Goal: Task Accomplishment & Management: Complete application form

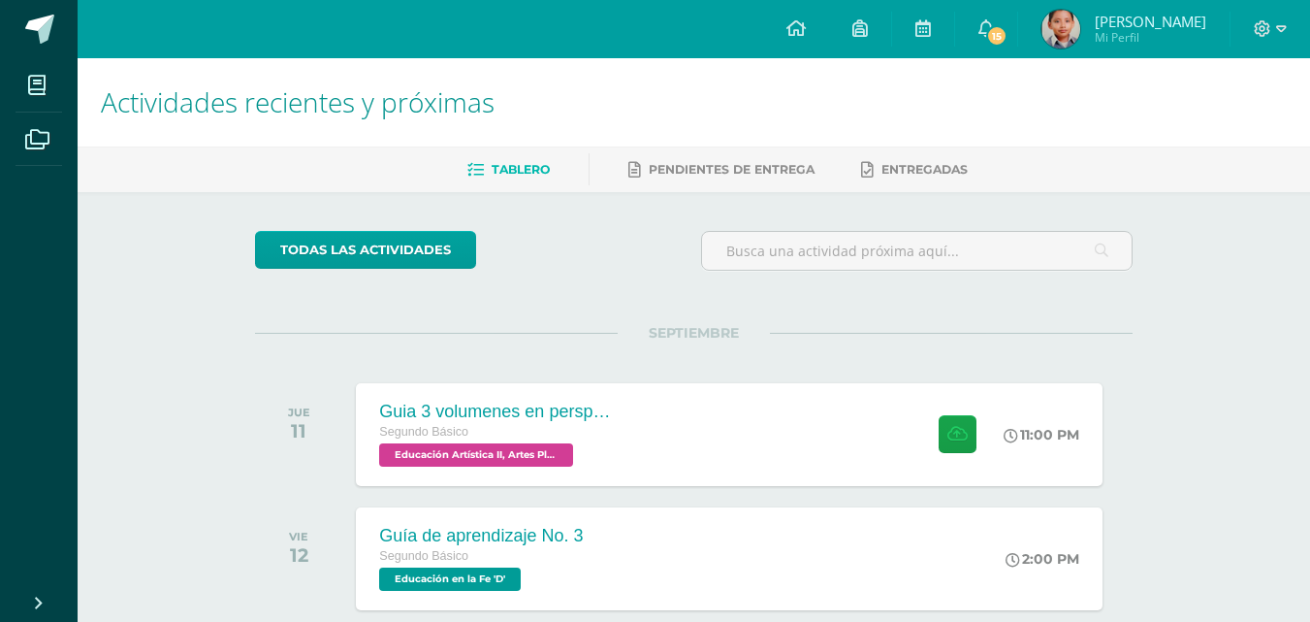
click at [224, 186] on div "Tablero Pendientes de entrega Entregadas" at bounding box center [717, 169] width 1279 height 46
click at [630, 464] on div "Guia 3 volumenes en perspectiva Segundo Básico Educación Artística II, Artes Pl…" at bounding box center [494, 434] width 282 height 104
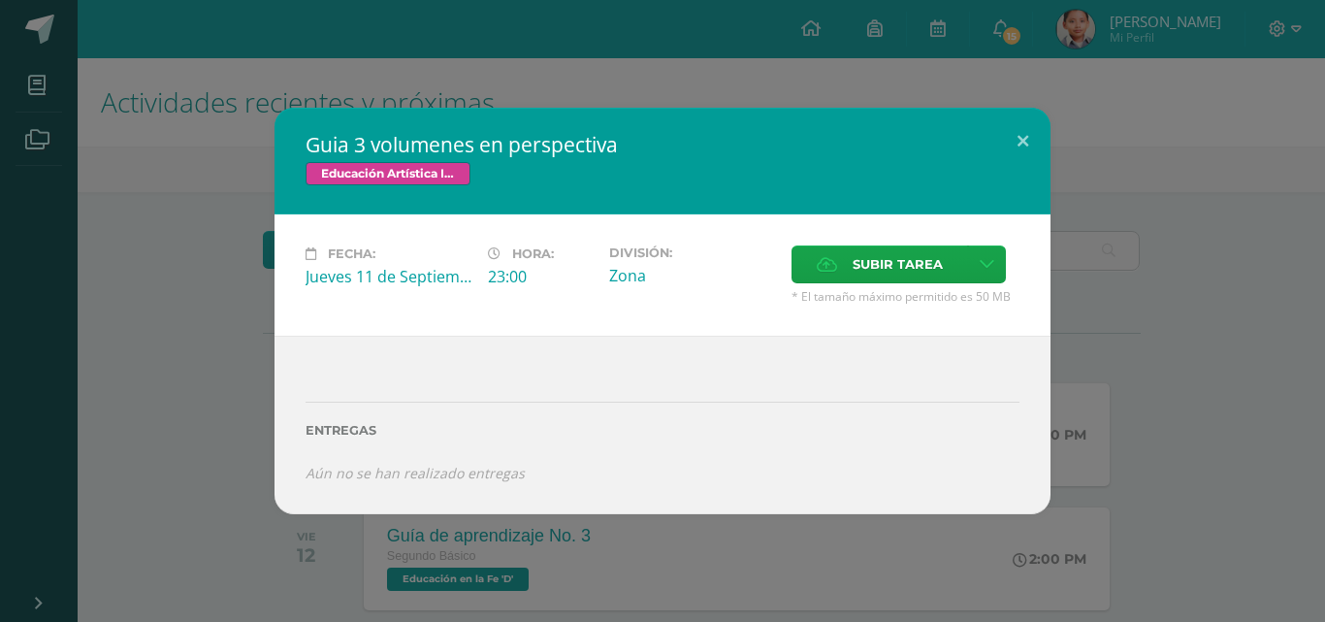
click at [964, 44] on div "Guia 3 volumenes en perspectiva Educación Artística II, Artes Plásticas Fecha: …" at bounding box center [662, 311] width 1325 height 622
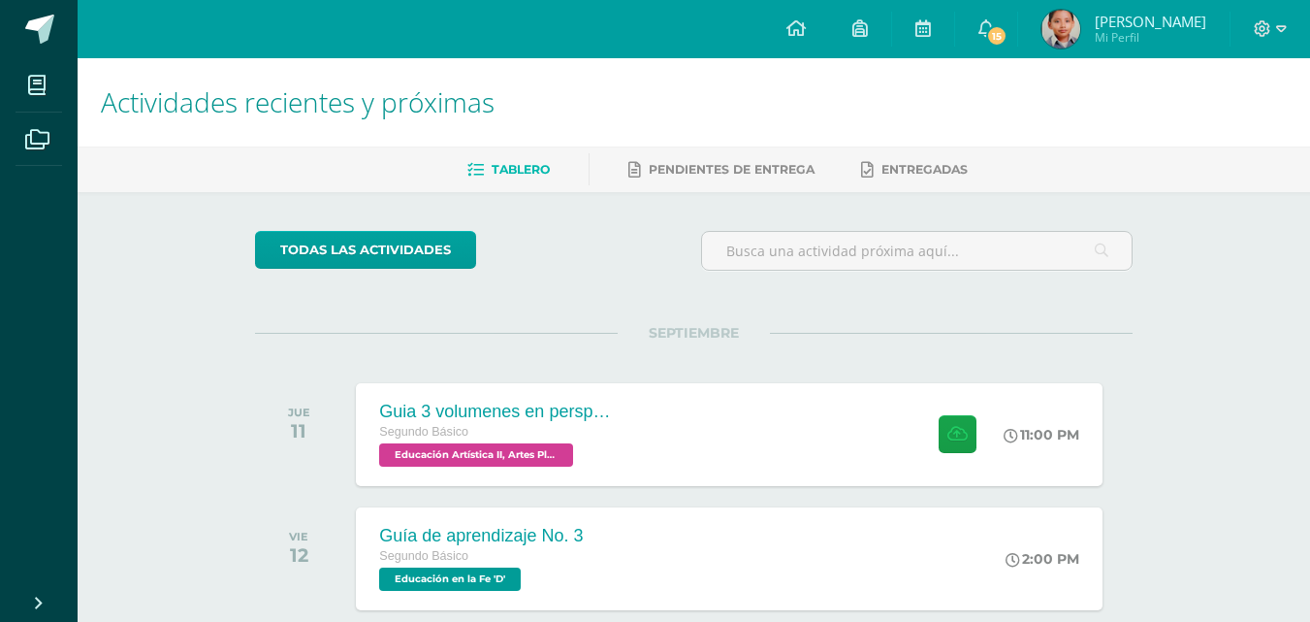
drag, startPoint x: 284, startPoint y: 144, endPoint x: 290, endPoint y: 166, distance: 22.1
click at [284, 144] on h1 "Actividades recientes y próximas" at bounding box center [694, 102] width 1186 height 88
click at [924, 430] on div at bounding box center [955, 434] width 95 height 104
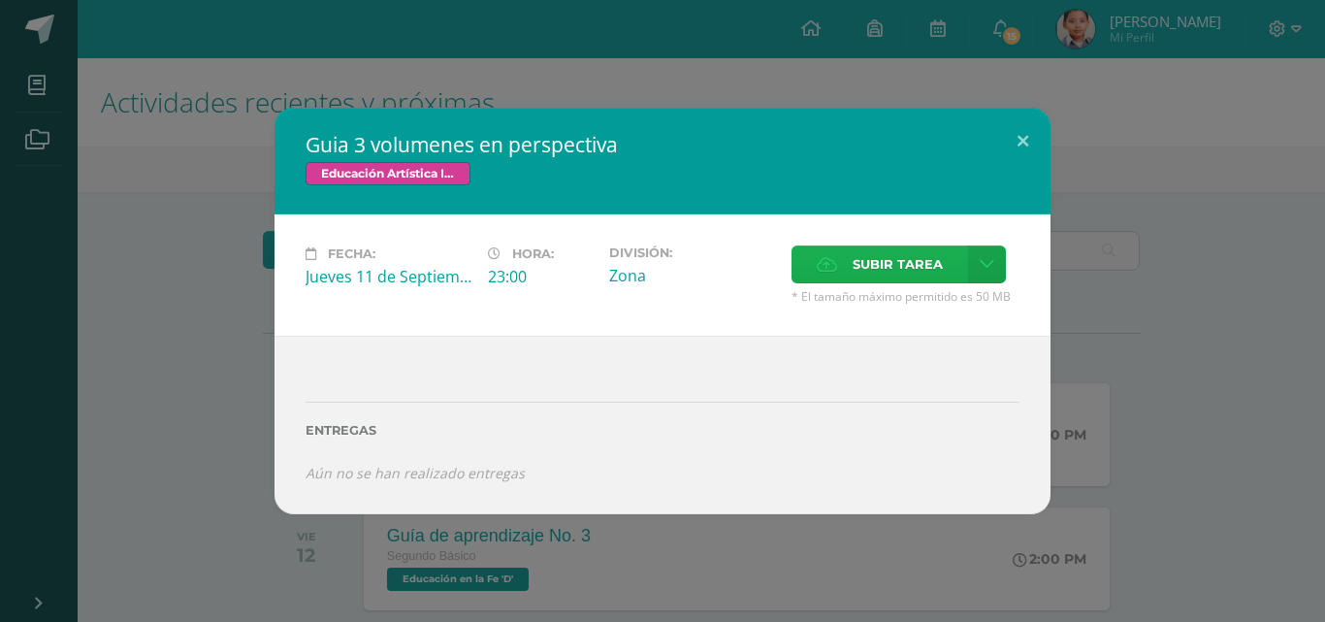
click at [872, 248] on span "Subir tarea" at bounding box center [897, 264] width 90 height 36
click at [0, 0] on input "Subir tarea" at bounding box center [0, 0] width 0 height 0
click at [925, 254] on span "Subir tarea" at bounding box center [897, 264] width 90 height 36
click at [0, 0] on input "Subir tarea" at bounding box center [0, 0] width 0 height 0
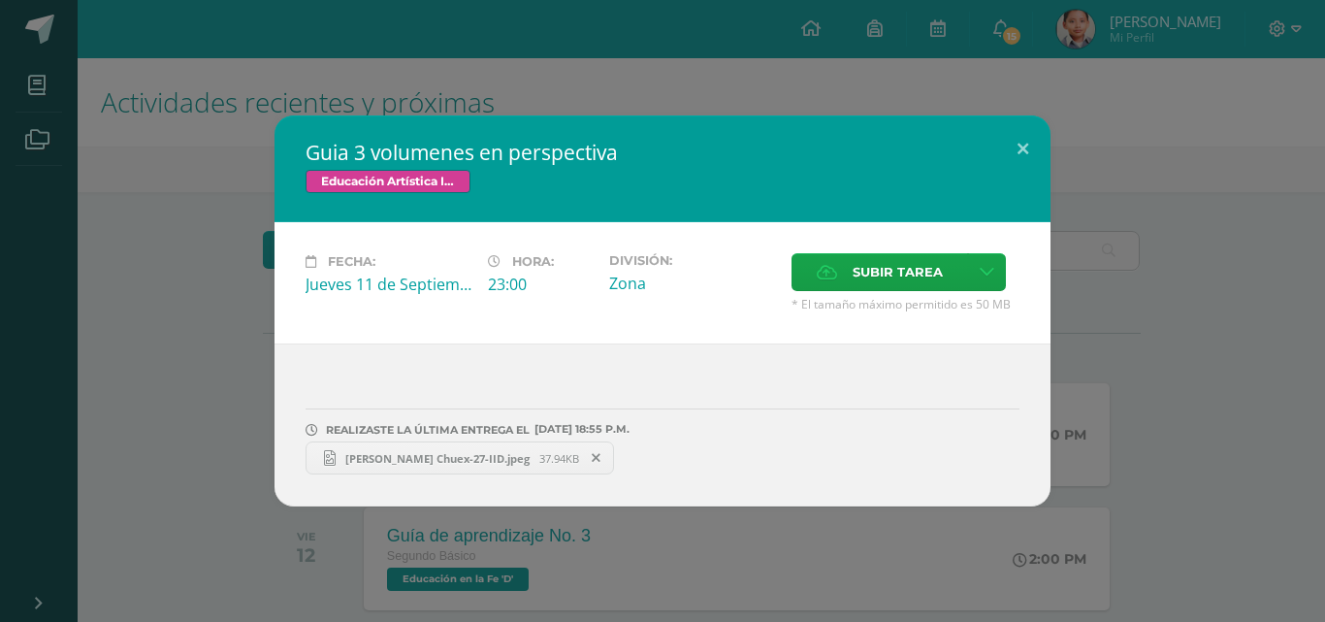
click at [345, 463] on span "[PERSON_NAME] Chuex-27-IID.jpeg" at bounding box center [438, 458] width 204 height 15
